Goal: Find specific page/section: Find specific page/section

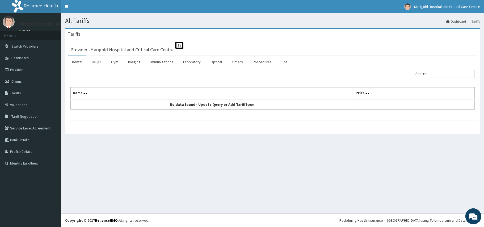
click at [94, 62] on link "Drugs" at bounding box center [97, 61] width 18 height 11
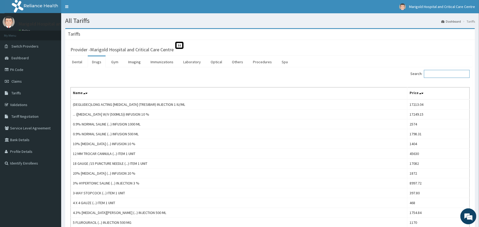
click at [438, 75] on input "Search:" at bounding box center [447, 74] width 46 height 8
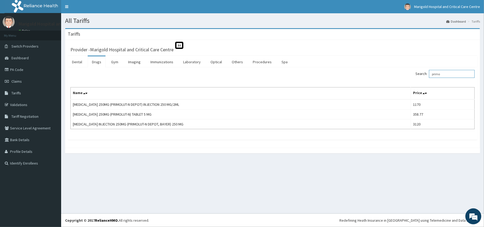
type input "primo"
